Goal: Navigation & Orientation: Find specific page/section

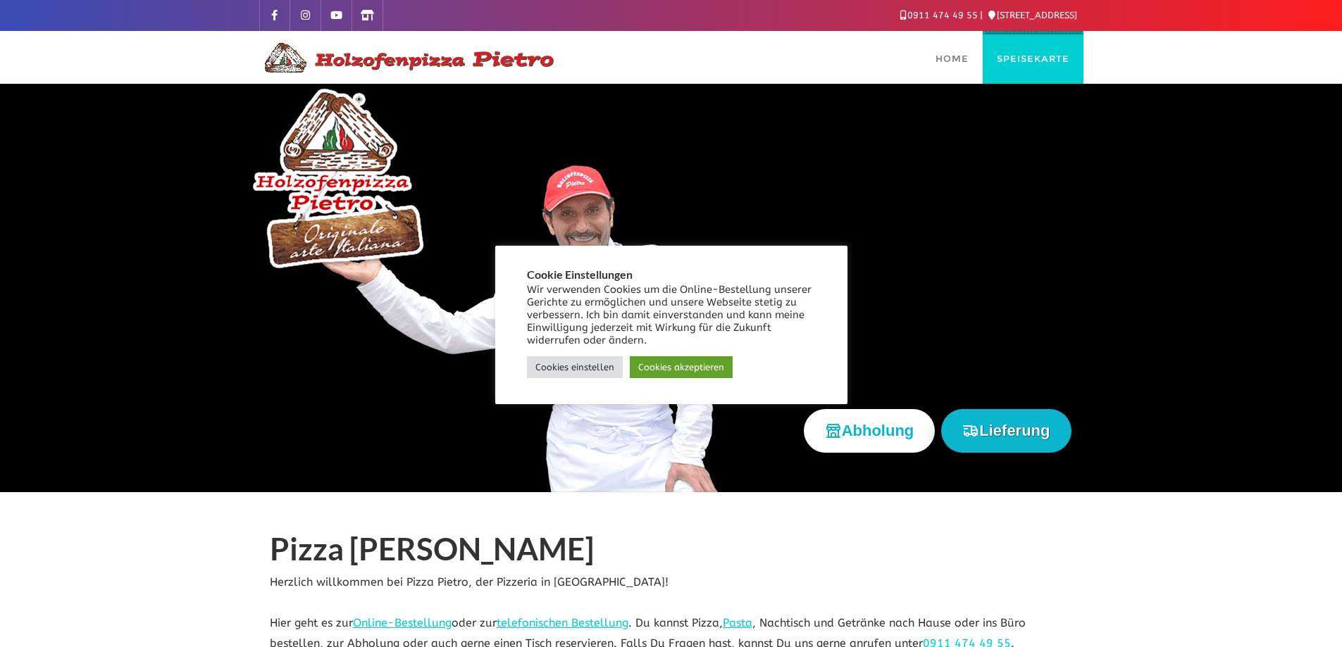
click at [1032, 59] on span "Speisekarte" at bounding box center [1033, 58] width 73 height 11
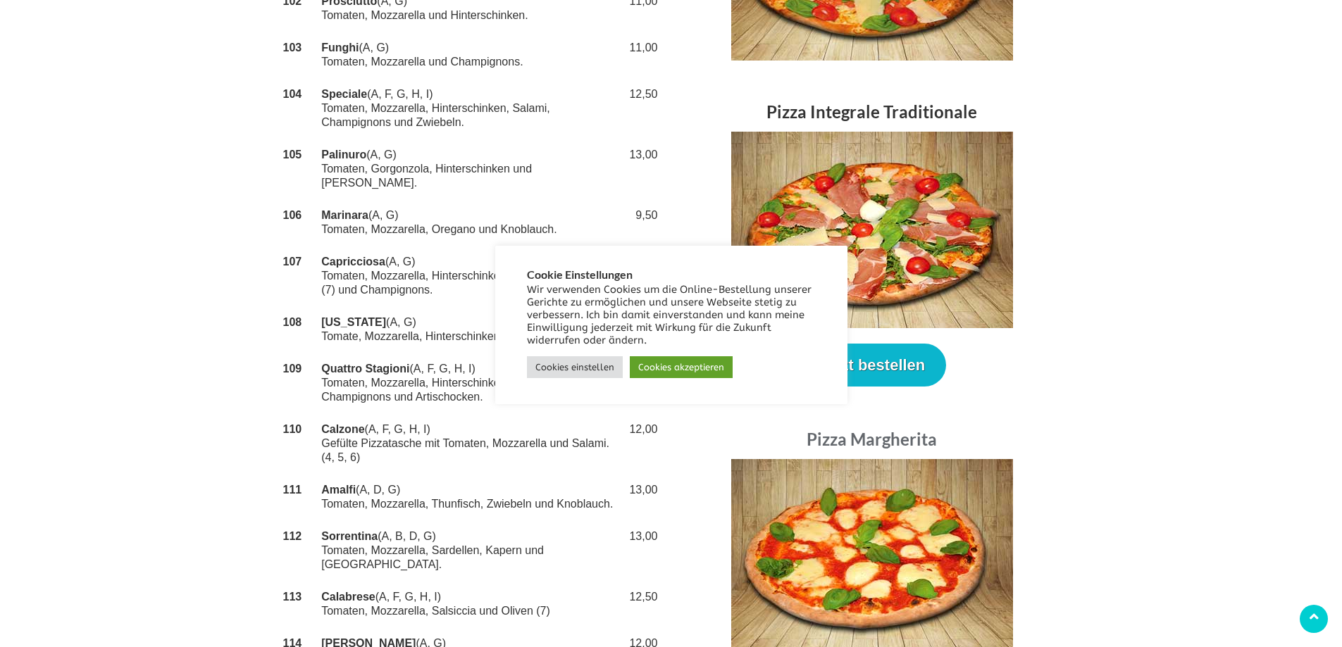
scroll to position [775, 0]
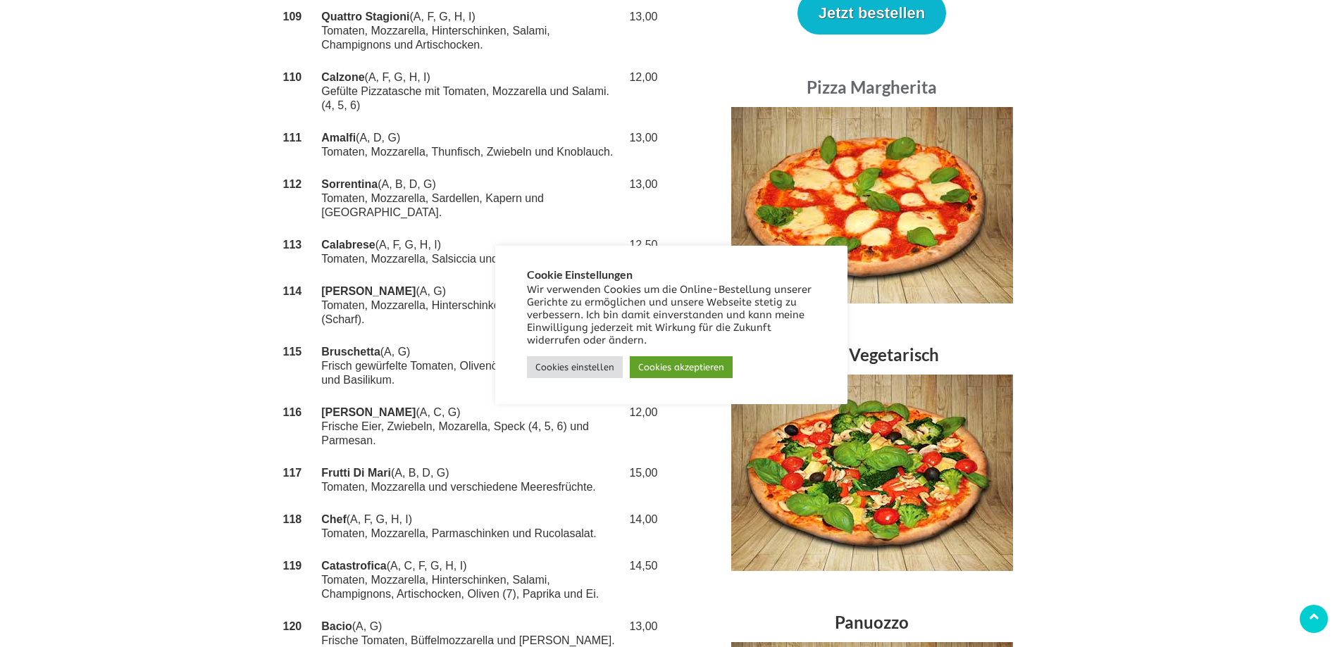
click at [731, 368] on div "Cookies einstellen Cookies akzeptieren" at bounding box center [671, 367] width 289 height 29
click at [701, 371] on link "Cookies akzeptieren" at bounding box center [681, 367] width 103 height 22
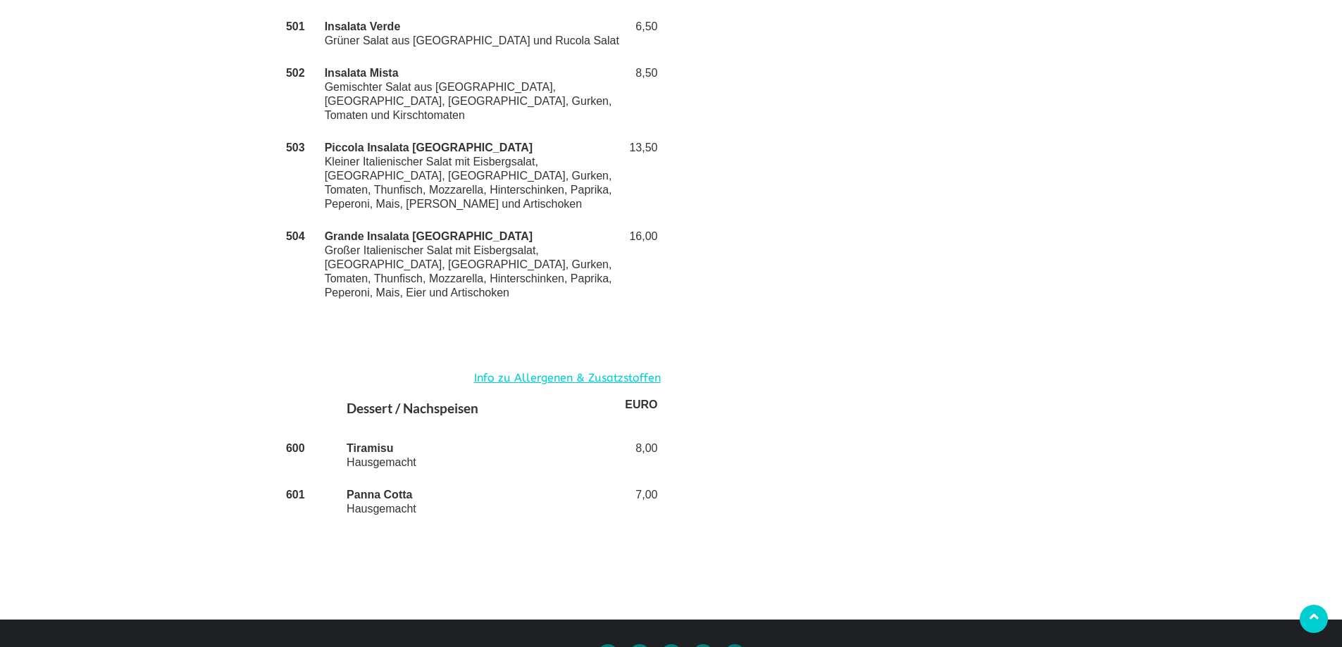
scroll to position [3183, 0]
